Goal: Task Accomplishment & Management: Manage account settings

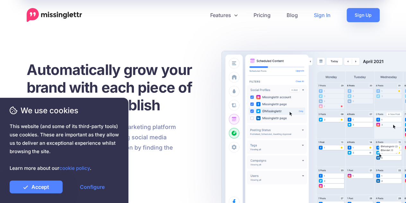
click at [318, 18] on link "Sign In" at bounding box center [322, 15] width 33 height 14
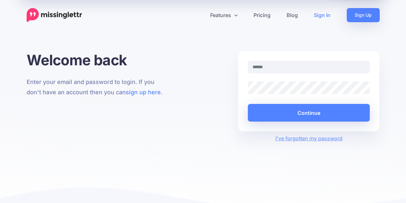
type input "**********"
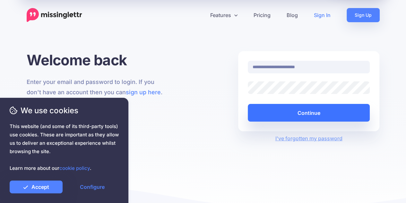
click at [298, 114] on button "Continue" at bounding box center [309, 113] width 122 height 18
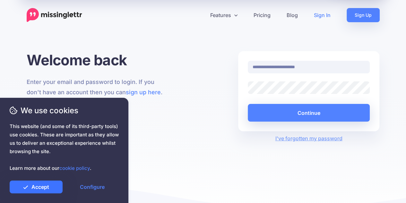
click at [46, 190] on link "Accept" at bounding box center [36, 186] width 53 height 13
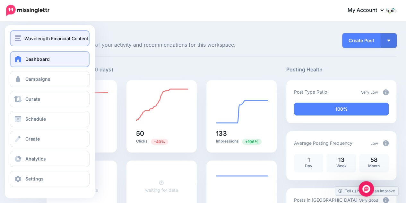
click at [21, 39] on div "Wavelength Financial Content Inc." at bounding box center [50, 38] width 70 height 7
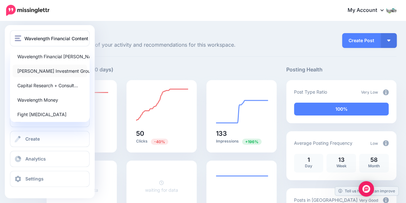
click at [34, 69] on link "Arroyo Investment Group" at bounding box center [50, 71] width 75 height 13
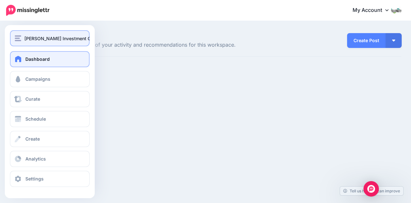
click at [18, 39] on img "button" at bounding box center [18, 38] width 6 height 6
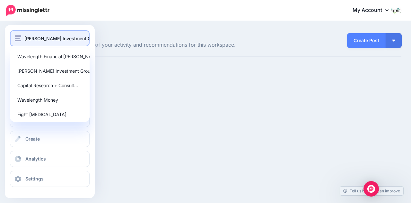
click at [46, 38] on span "[PERSON_NAME] Investment Group" at bounding box center [62, 38] width 76 height 7
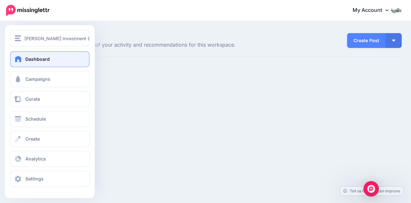
click at [51, 55] on link "Dashboard" at bounding box center [50, 59] width 80 height 16
